Goal: Transaction & Acquisition: Obtain resource

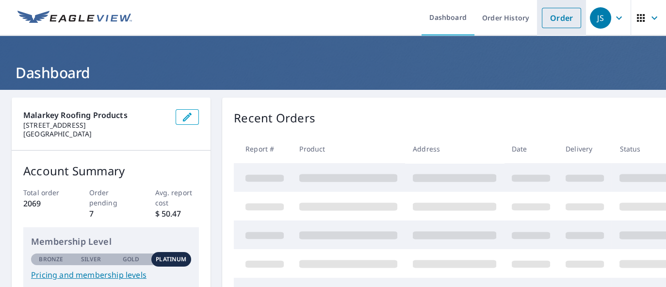
click at [546, 16] on link "Order" at bounding box center [561, 18] width 39 height 20
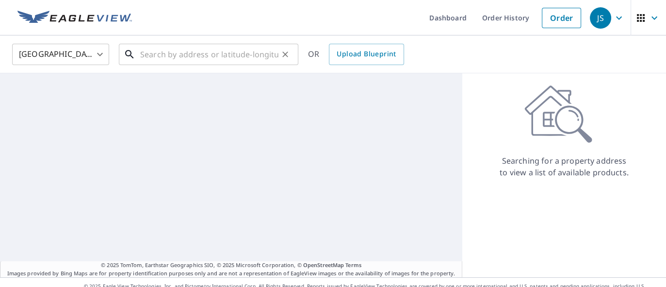
click at [203, 54] on input "text" at bounding box center [209, 54] width 138 height 27
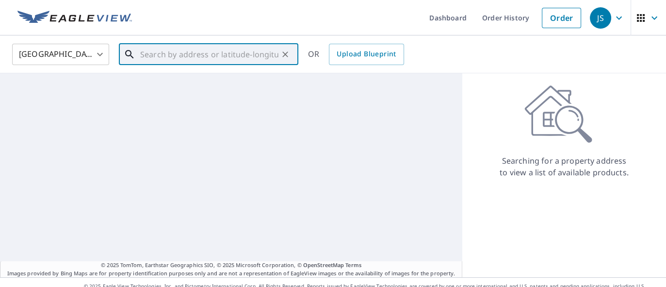
paste input "[GEOGRAPHIC_DATA]"
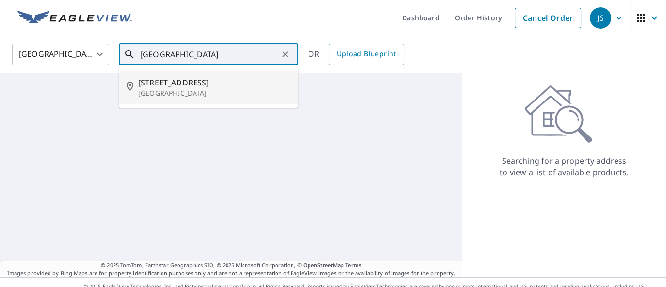
click at [162, 94] on p "[GEOGRAPHIC_DATA]" at bounding box center [214, 93] width 152 height 10
type input "[STREET_ADDRESS]"
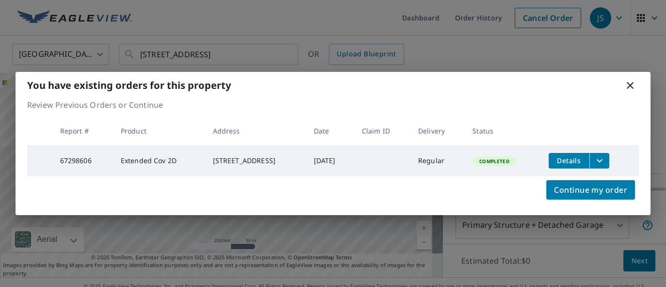
click at [605, 160] on icon "filesDropdownBtn-67298606" at bounding box center [600, 161] width 12 height 12
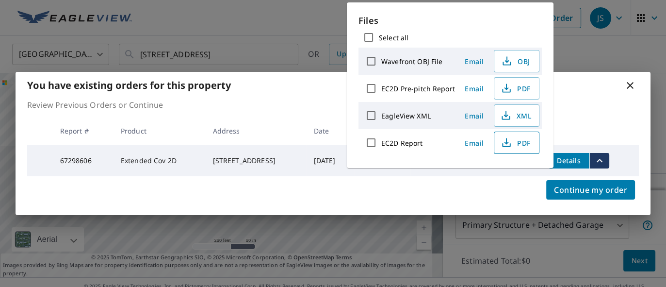
click at [522, 143] on span "PDF" at bounding box center [515, 143] width 31 height 12
click at [632, 82] on icon at bounding box center [630, 86] width 12 height 12
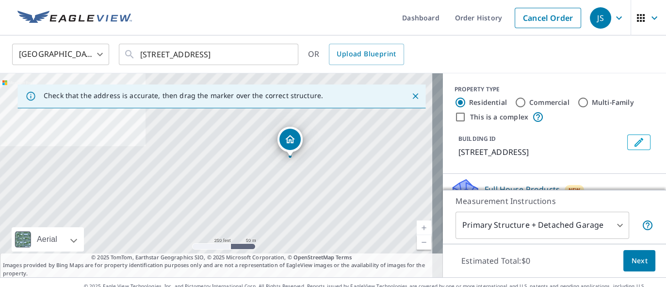
drag, startPoint x: 210, startPoint y: 160, endPoint x: 284, endPoint y: 143, distance: 76.1
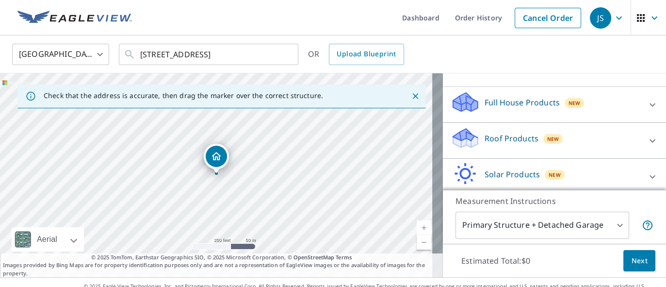
scroll to position [138, 0]
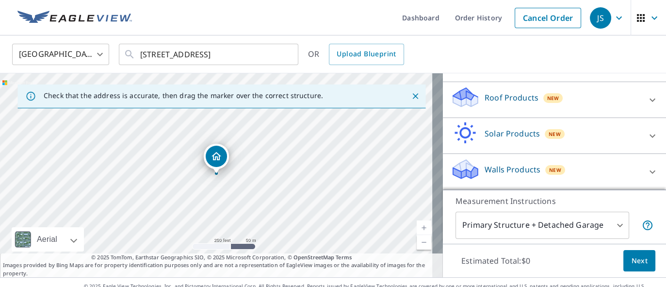
click at [490, 99] on p "Roof Products" at bounding box center [512, 98] width 54 height 12
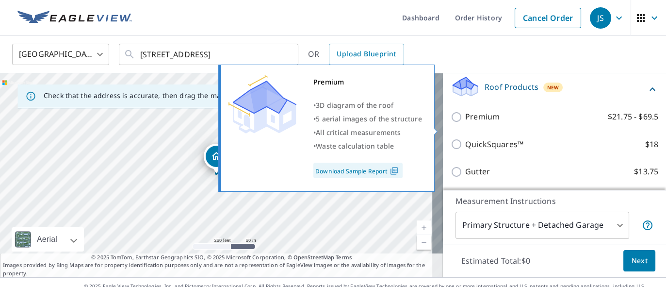
click at [451, 123] on input "Premium $21.75 - $69.5" at bounding box center [458, 117] width 15 height 12
checkbox input "true"
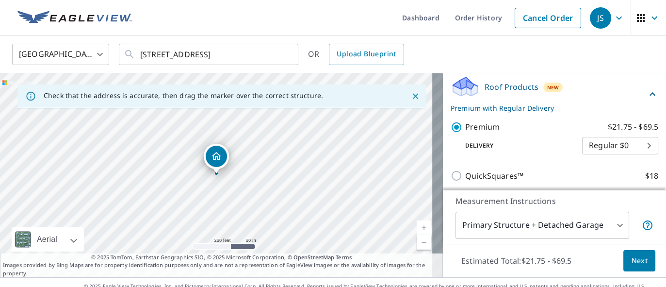
click at [623, 257] on button "Next" at bounding box center [639, 261] width 32 height 22
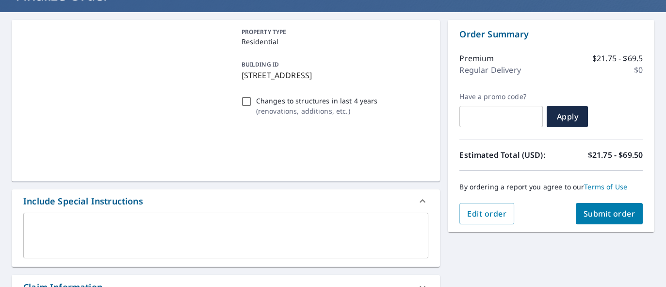
scroll to position [146, 0]
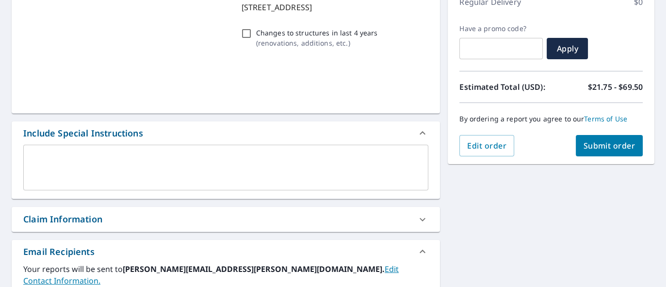
click at [599, 146] on span "Submit order" at bounding box center [610, 145] width 52 height 11
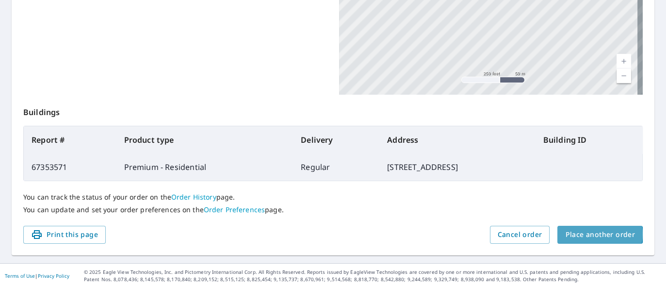
click at [590, 239] on span "Place another order" at bounding box center [600, 234] width 70 height 12
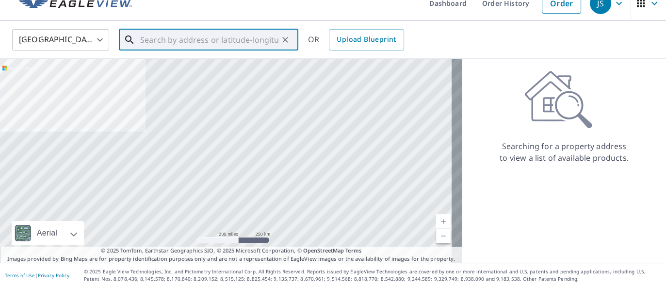
paste input "[STREET_ADDRESS]"
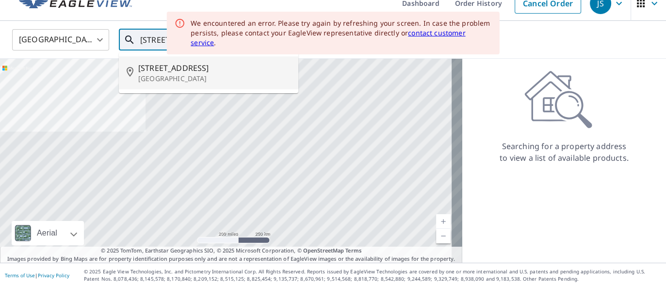
click at [165, 84] on li "[STREET_ADDRESS]" at bounding box center [208, 72] width 179 height 33
type input "[STREET_ADDRESS]"
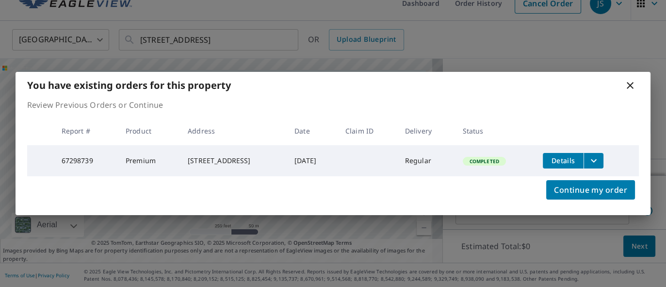
click at [599, 160] on icon "filesDropdownBtn-67298739" at bounding box center [594, 161] width 12 height 12
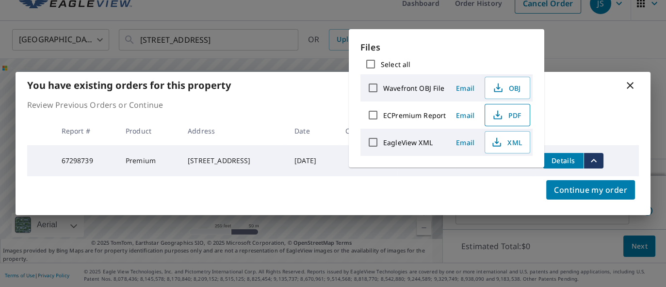
click at [519, 115] on span "PDF" at bounding box center [506, 115] width 31 height 12
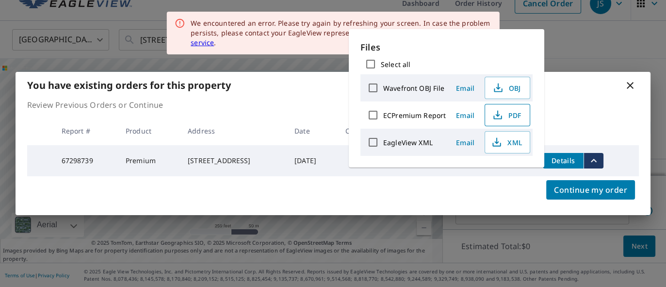
click at [501, 118] on icon "button" at bounding box center [498, 115] width 12 height 12
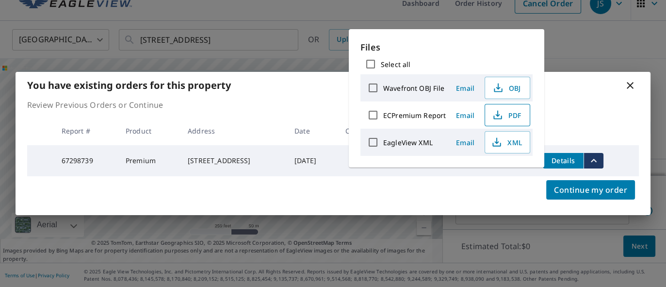
click at [636, 88] on div "You have existing orders for this property" at bounding box center [333, 85] width 635 height 27
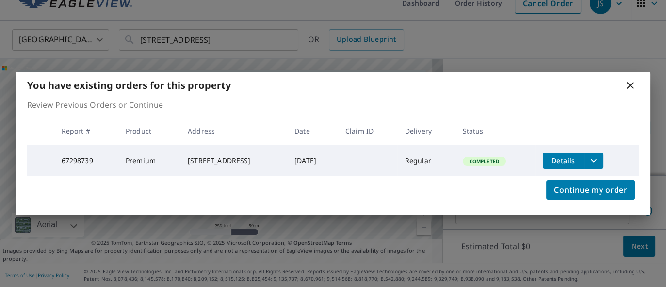
click at [632, 85] on icon at bounding box center [630, 85] width 7 height 7
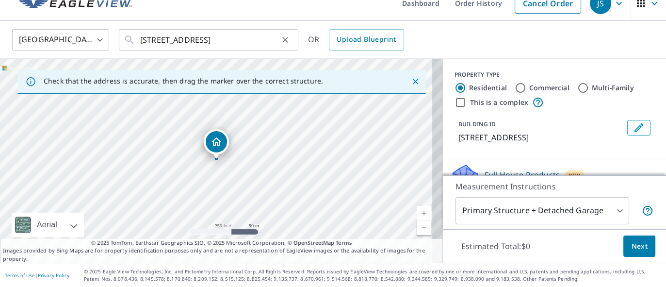
click at [285, 38] on icon "Clear" at bounding box center [285, 40] width 10 height 10
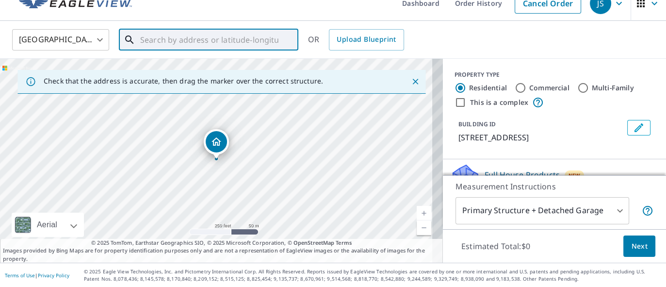
paste input "[STREET_ADDRESS]"
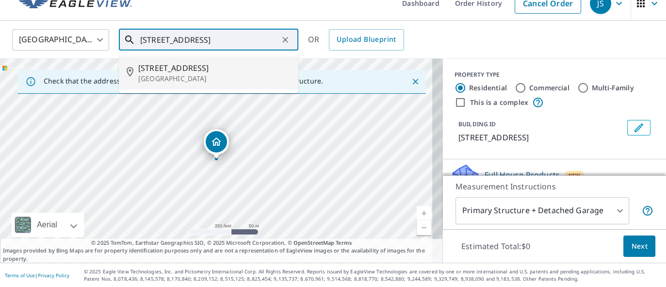
click at [150, 80] on p "[GEOGRAPHIC_DATA]" at bounding box center [214, 79] width 152 height 10
type input "[STREET_ADDRESS]"
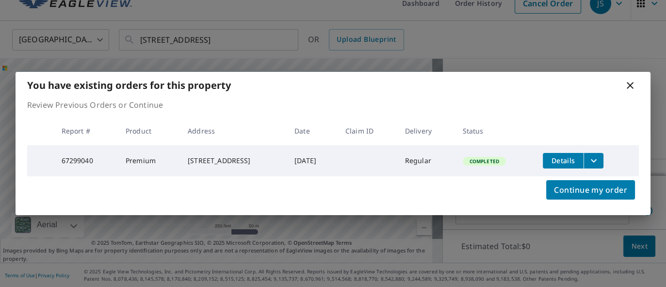
click at [597, 157] on icon "filesDropdownBtn-67299040" at bounding box center [594, 161] width 12 height 12
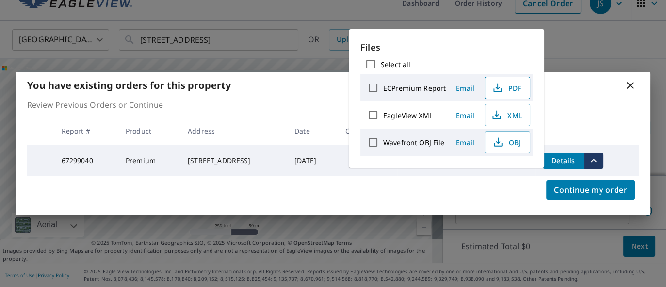
click at [511, 84] on span "PDF" at bounding box center [506, 88] width 31 height 12
click at [631, 86] on icon at bounding box center [630, 86] width 12 height 12
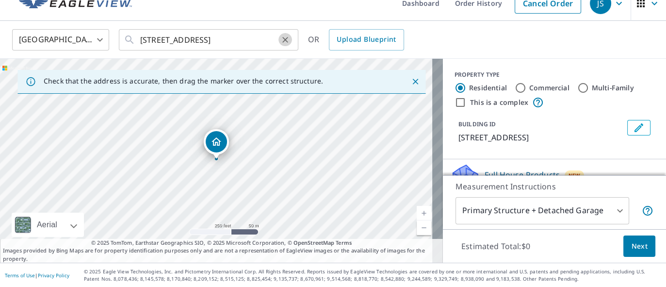
click at [287, 39] on icon "Clear" at bounding box center [285, 40] width 10 height 10
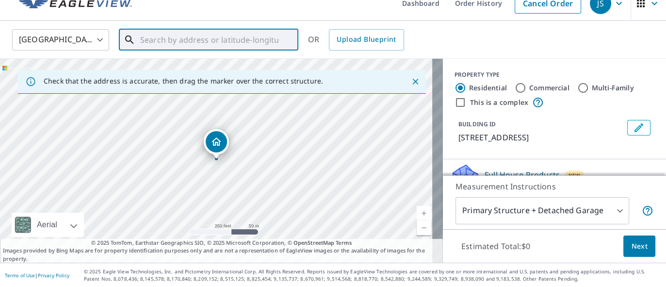
paste input "1725 [PERSON_NAME]"
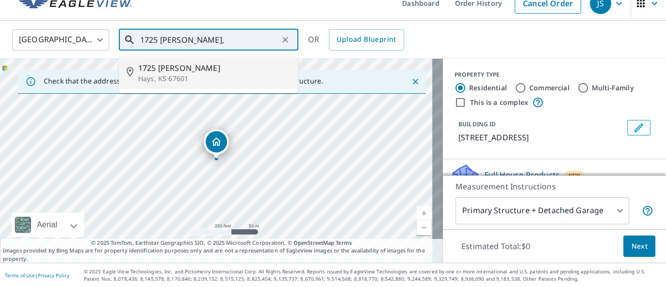
click at [175, 75] on p "Hays, KS 67601" at bounding box center [214, 79] width 152 height 10
type input "1725 [PERSON_NAME], KS 67601"
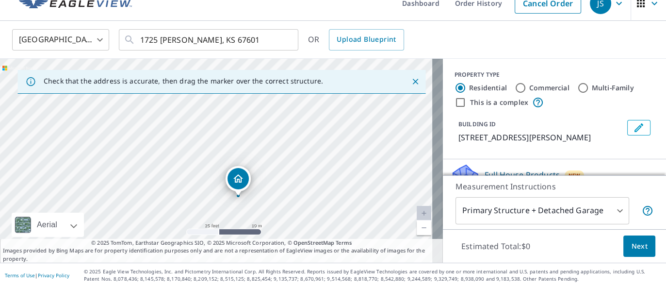
drag, startPoint x: 257, startPoint y: 128, endPoint x: 279, endPoint y: 165, distance: 43.5
click at [279, 165] on div "1725 [PERSON_NAME], KS 67601" at bounding box center [221, 161] width 443 height 204
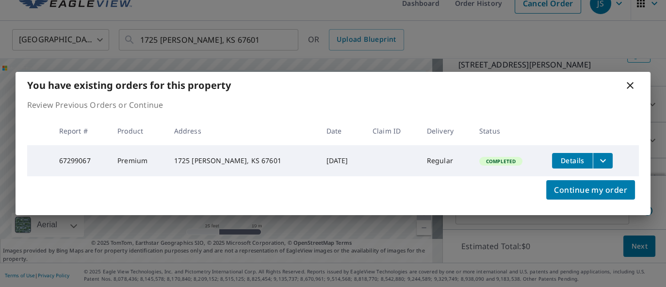
click at [483, 137] on th "Status" at bounding box center [507, 130] width 73 height 29
click at [595, 165] on button "filesDropdownBtn-67299067" at bounding box center [603, 161] width 20 height 16
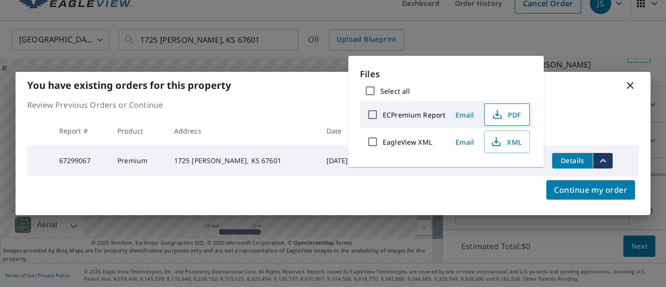
click at [509, 109] on span "PDF" at bounding box center [505, 115] width 31 height 12
click at [631, 81] on icon at bounding box center [630, 86] width 12 height 12
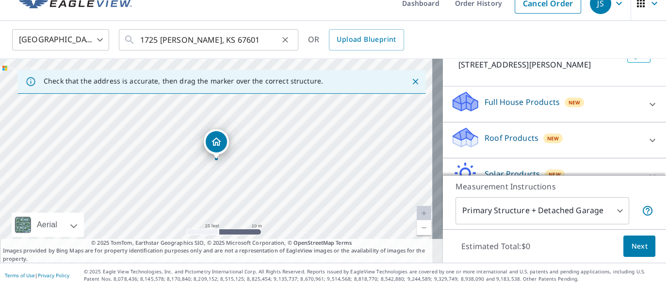
click at [286, 39] on icon "Clear" at bounding box center [285, 40] width 6 height 6
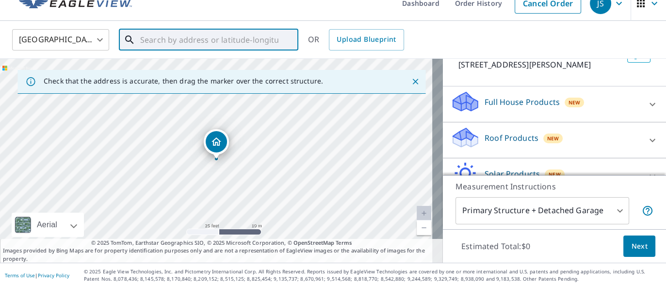
paste input "[STREET_ADDRESS]"
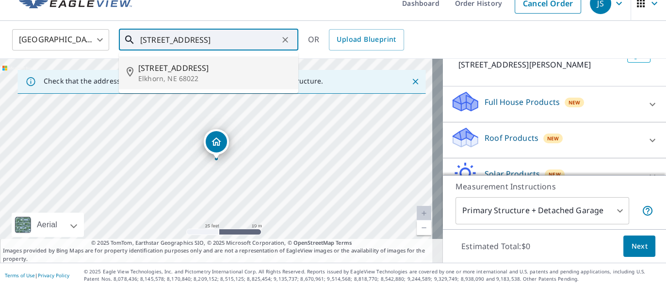
click at [160, 77] on p "Elkhorn, NE 68022" at bounding box center [214, 79] width 152 height 10
type input "[STREET_ADDRESS]"
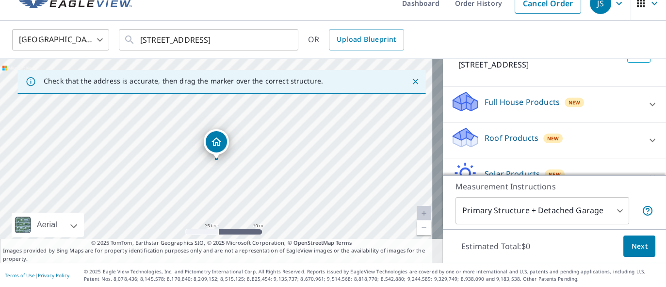
click at [491, 146] on div "Roof Products New" at bounding box center [546, 140] width 190 height 28
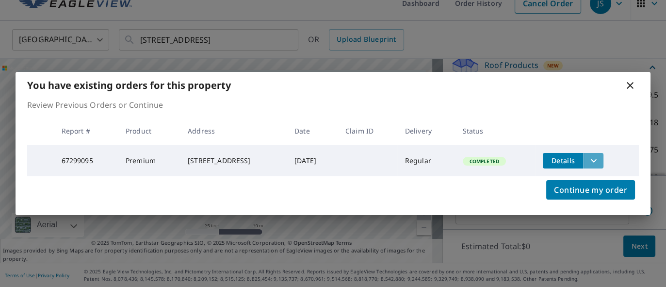
click at [599, 159] on icon "filesDropdownBtn-67299095" at bounding box center [594, 161] width 12 height 12
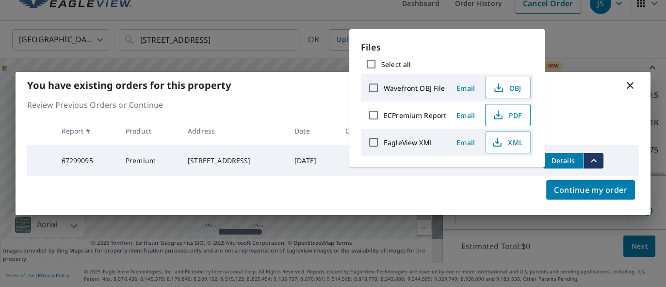
click at [513, 114] on span "PDF" at bounding box center [506, 115] width 31 height 12
